Goal: Task Accomplishment & Management: Manage account settings

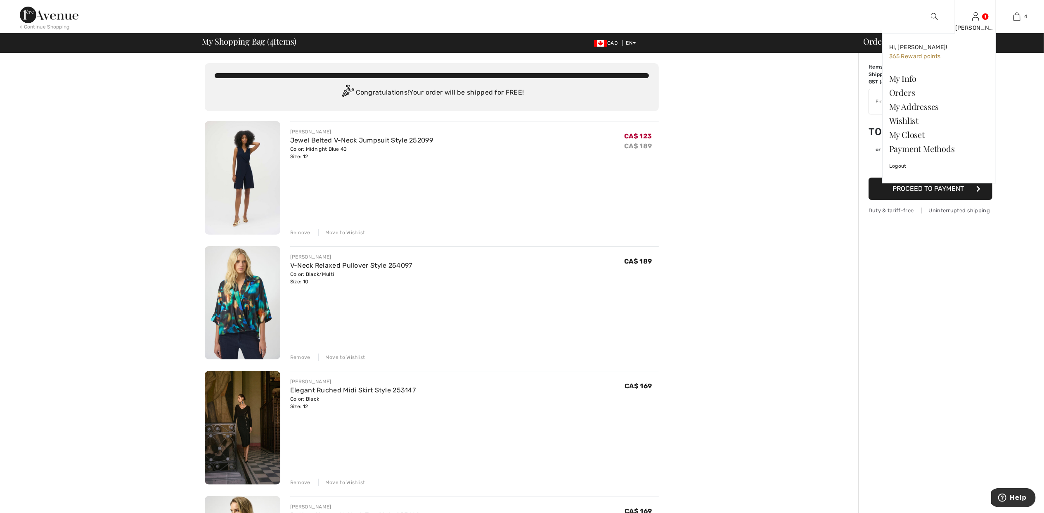
click at [979, 14] on link at bounding box center [975, 16] width 7 height 8
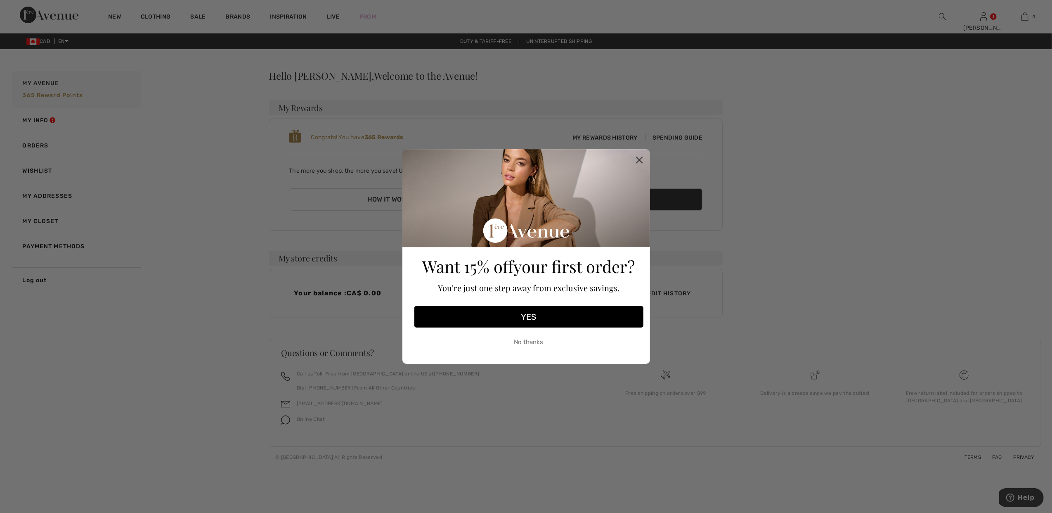
click at [642, 157] on icon "Close dialog" at bounding box center [639, 160] width 14 height 14
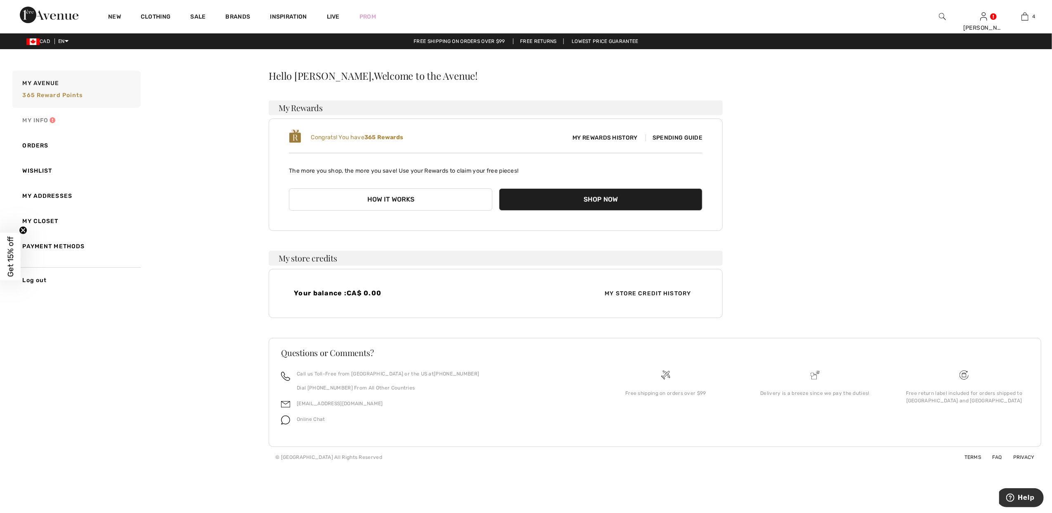
click at [37, 117] on link "My Info" at bounding box center [76, 120] width 130 height 25
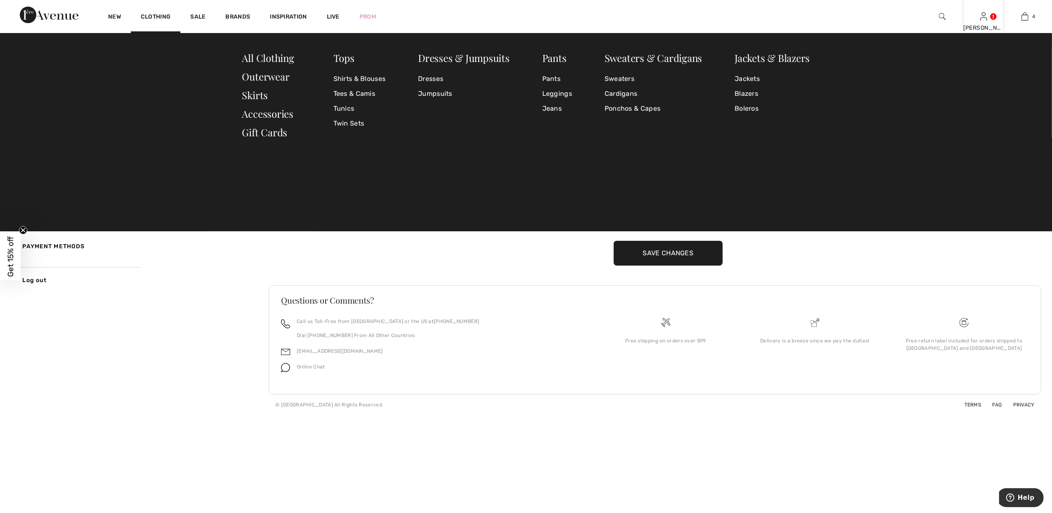
click at [986, 12] on img at bounding box center [983, 17] width 7 height 10
